Goal: Navigation & Orientation: Find specific page/section

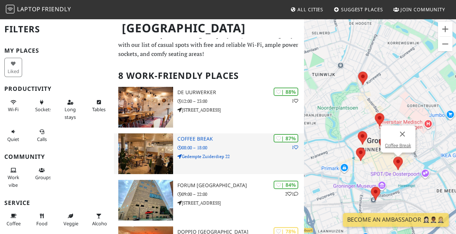
scroll to position [17, 0]
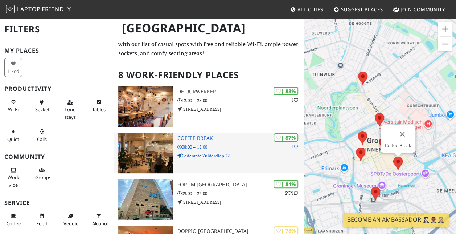
click at [233, 134] on div "| 87% 1 Coffee Break 08:00 – 18:00 Gedempte Zuiderdiep 22" at bounding box center [240, 152] width 127 height 41
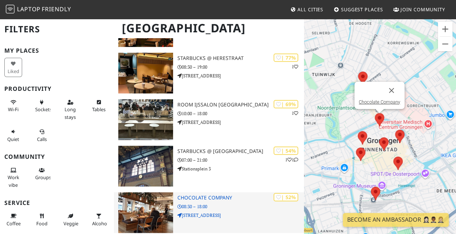
scroll to position [236, 0]
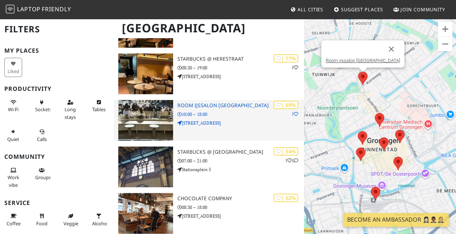
click at [215, 120] on p "Rodeweg 1" at bounding box center [240, 122] width 127 height 7
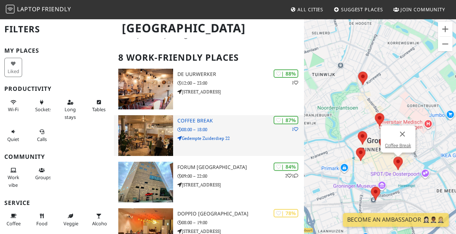
scroll to position [35, 0]
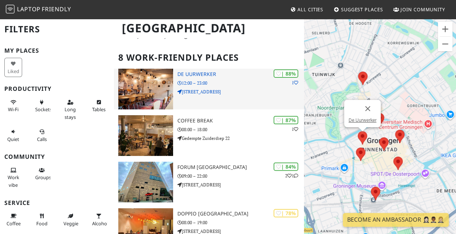
click at [157, 87] on img at bounding box center [145, 89] width 55 height 41
